Goal: Go to known website: Access a specific website the user already knows

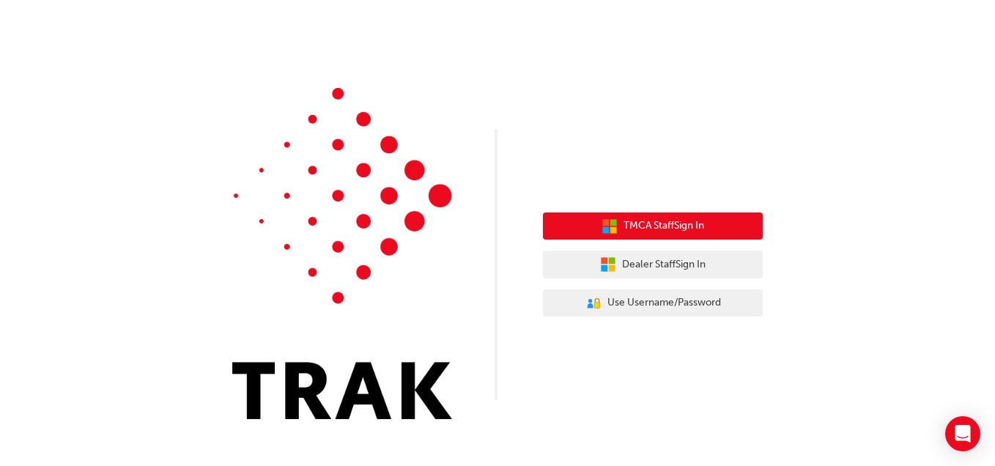
click at [655, 232] on span "TMCA Staff Sign In" at bounding box center [664, 226] width 81 height 17
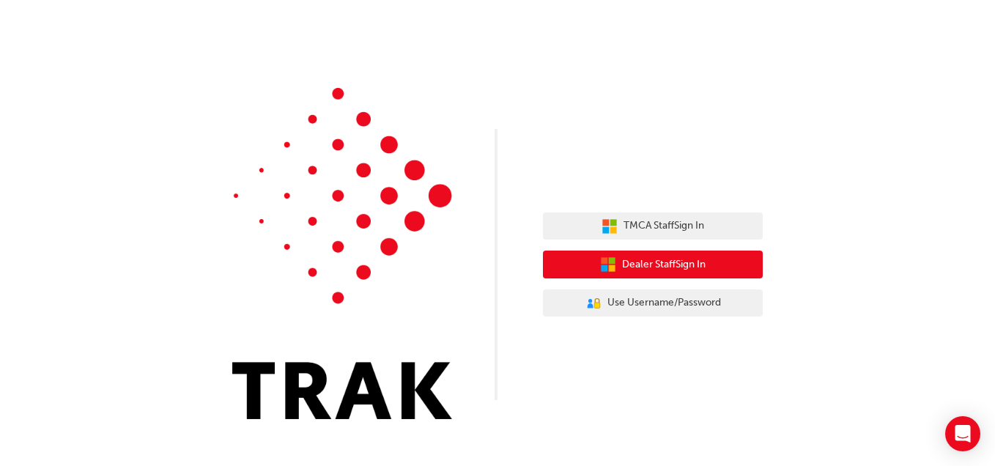
click at [680, 254] on button "Dealer Staff Sign In" at bounding box center [653, 265] width 220 height 28
